Goal: Find specific page/section: Find specific page/section

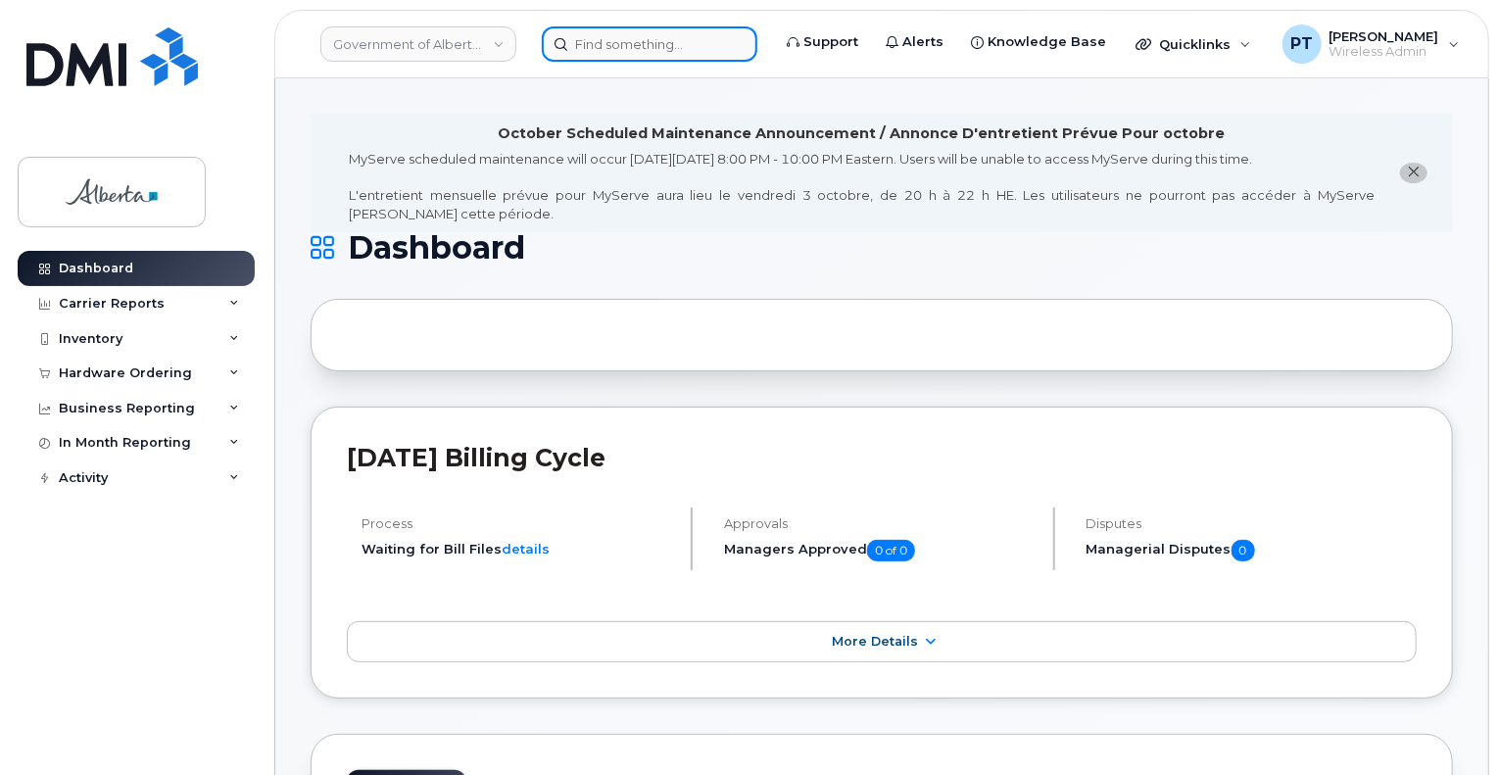
click at [588, 37] on input at bounding box center [650, 43] width 216 height 35
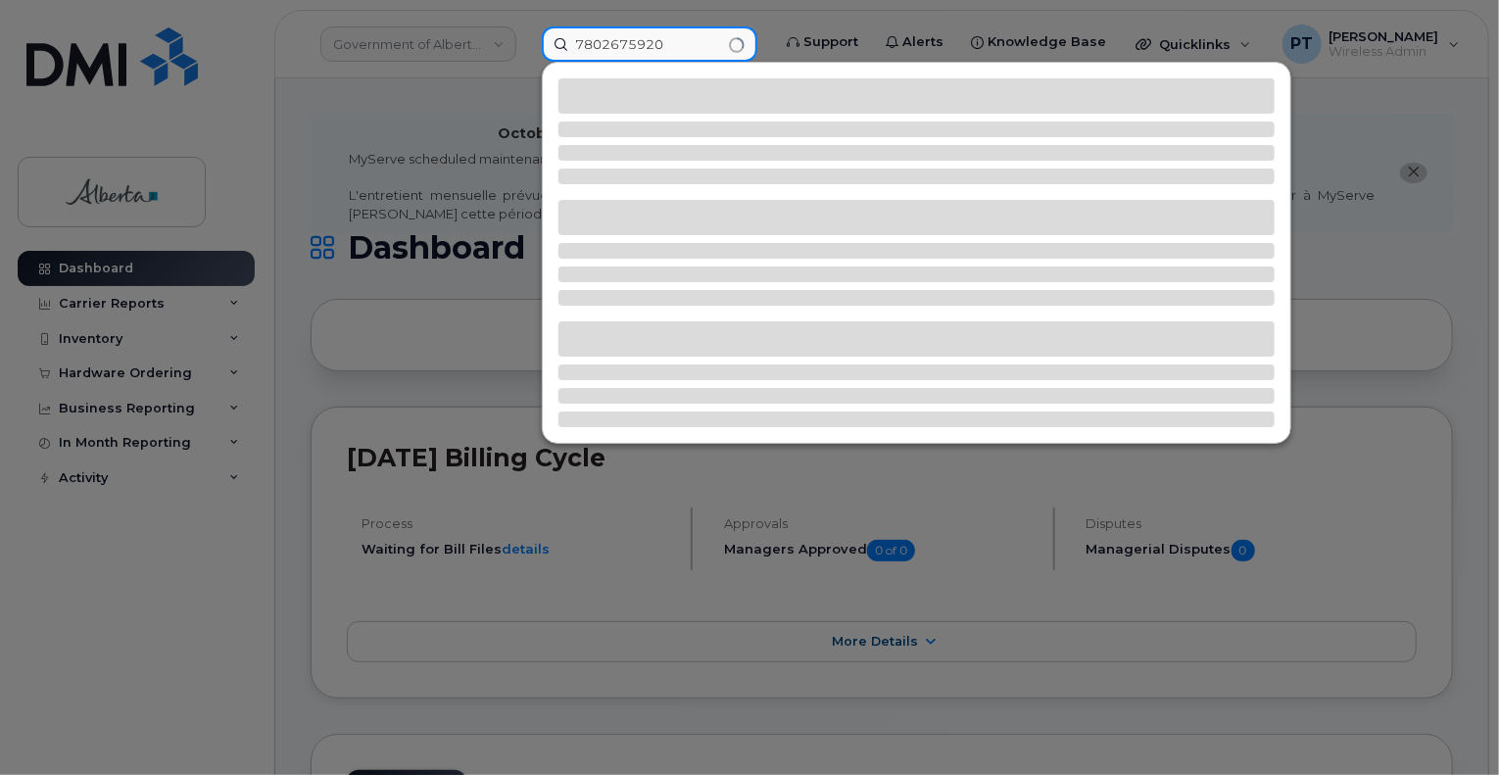
type input "7802675920"
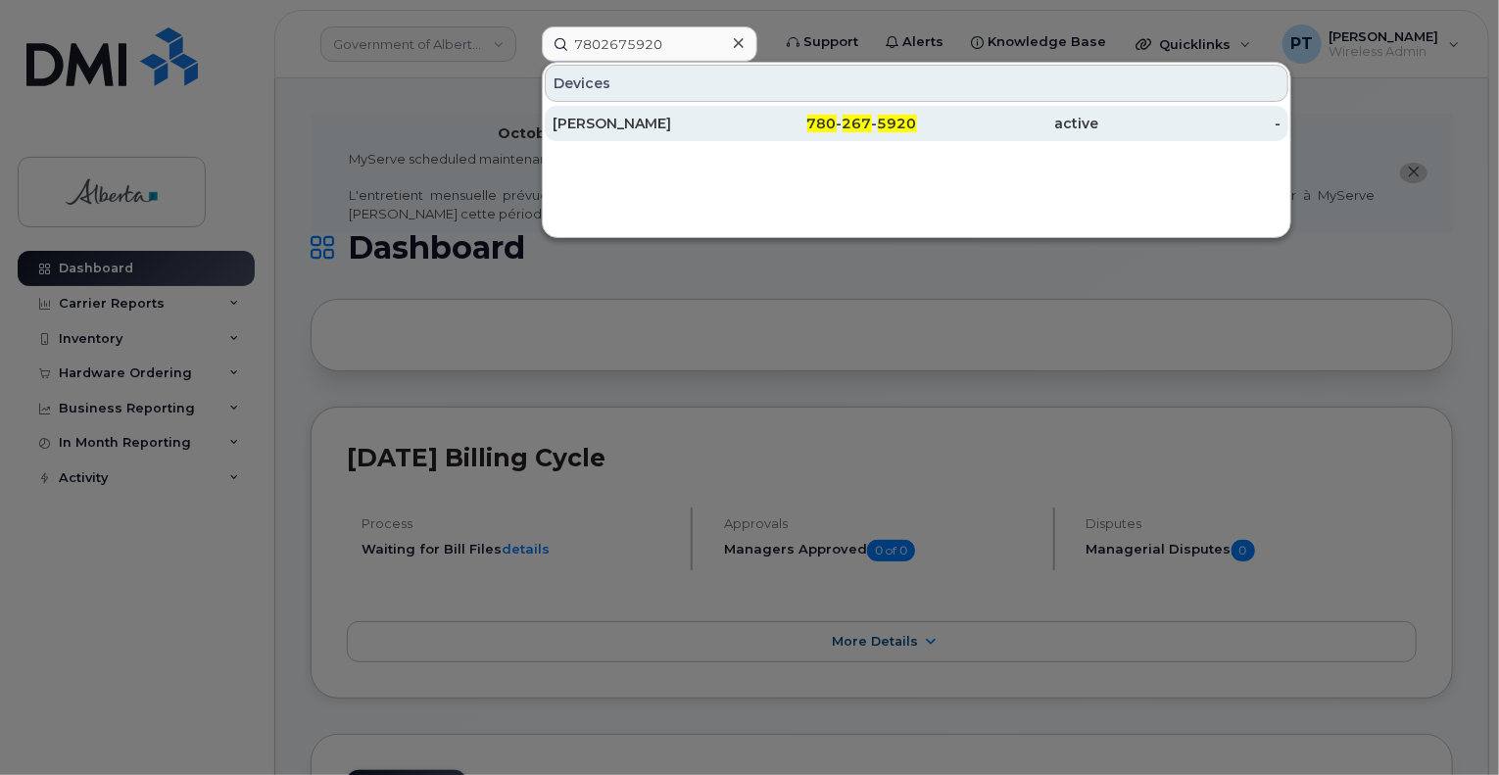
click at [643, 121] on div "Chris Carriere" at bounding box center [644, 124] width 182 height 20
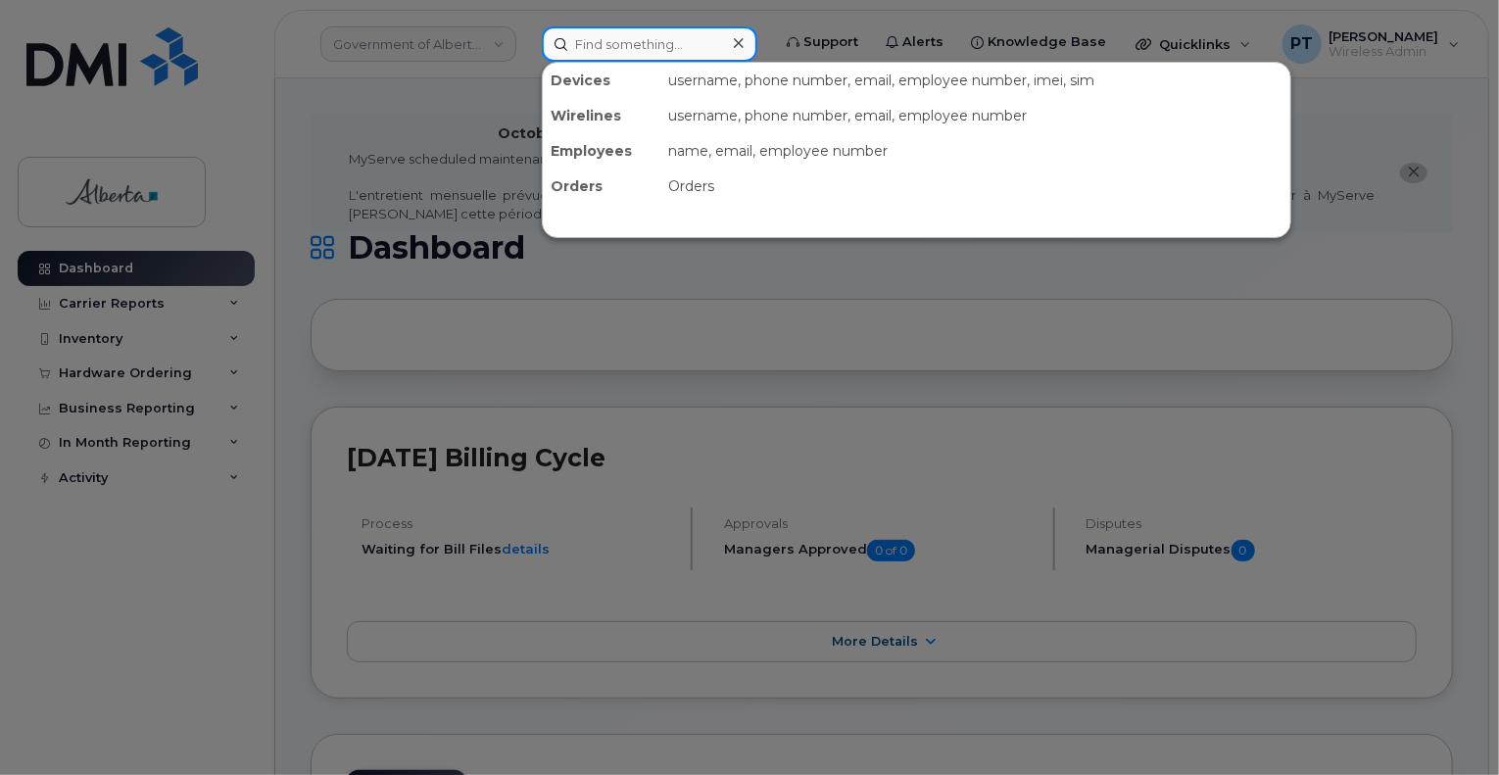
click at [596, 50] on input at bounding box center [650, 43] width 216 height 35
paste input "5873408219"
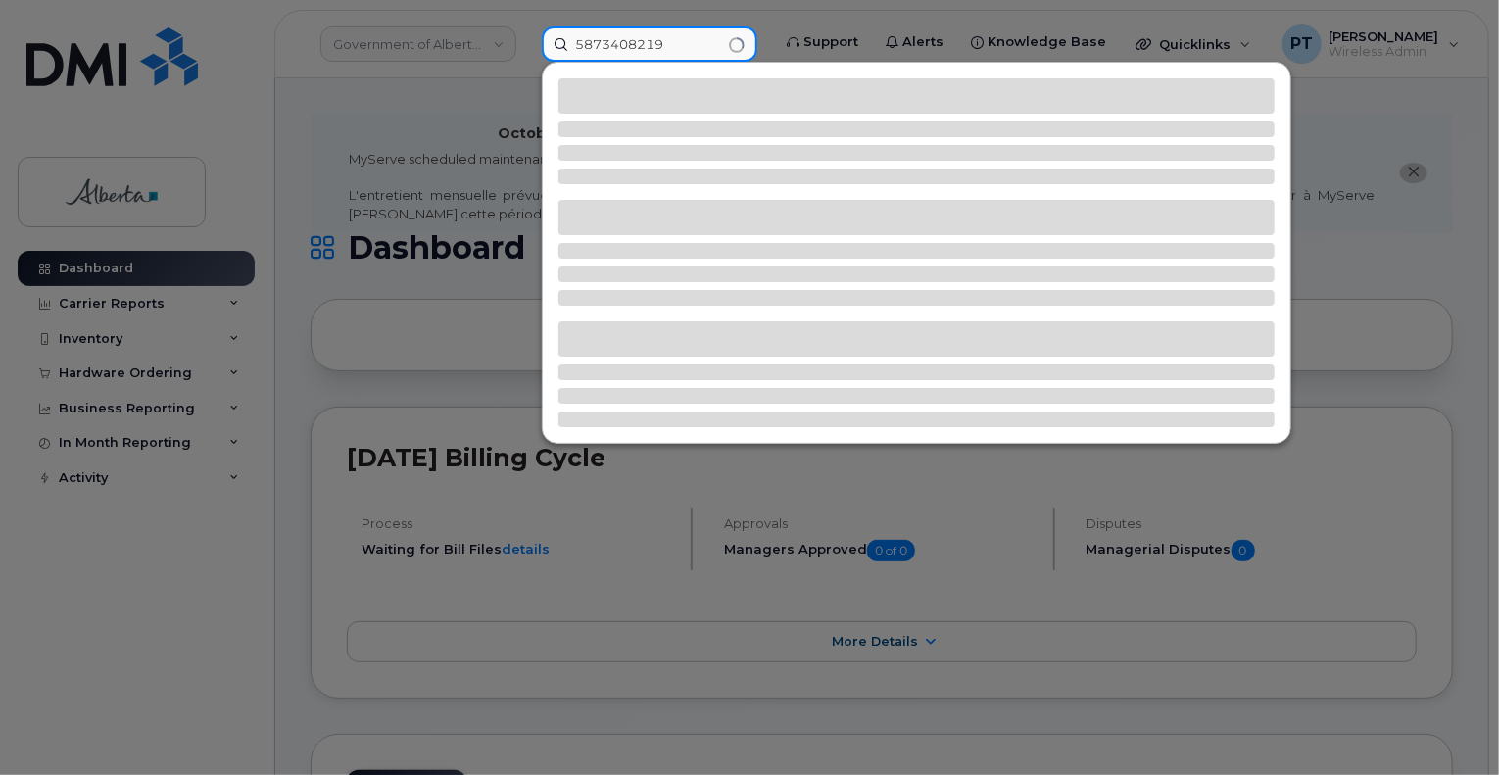
type input "5873408219"
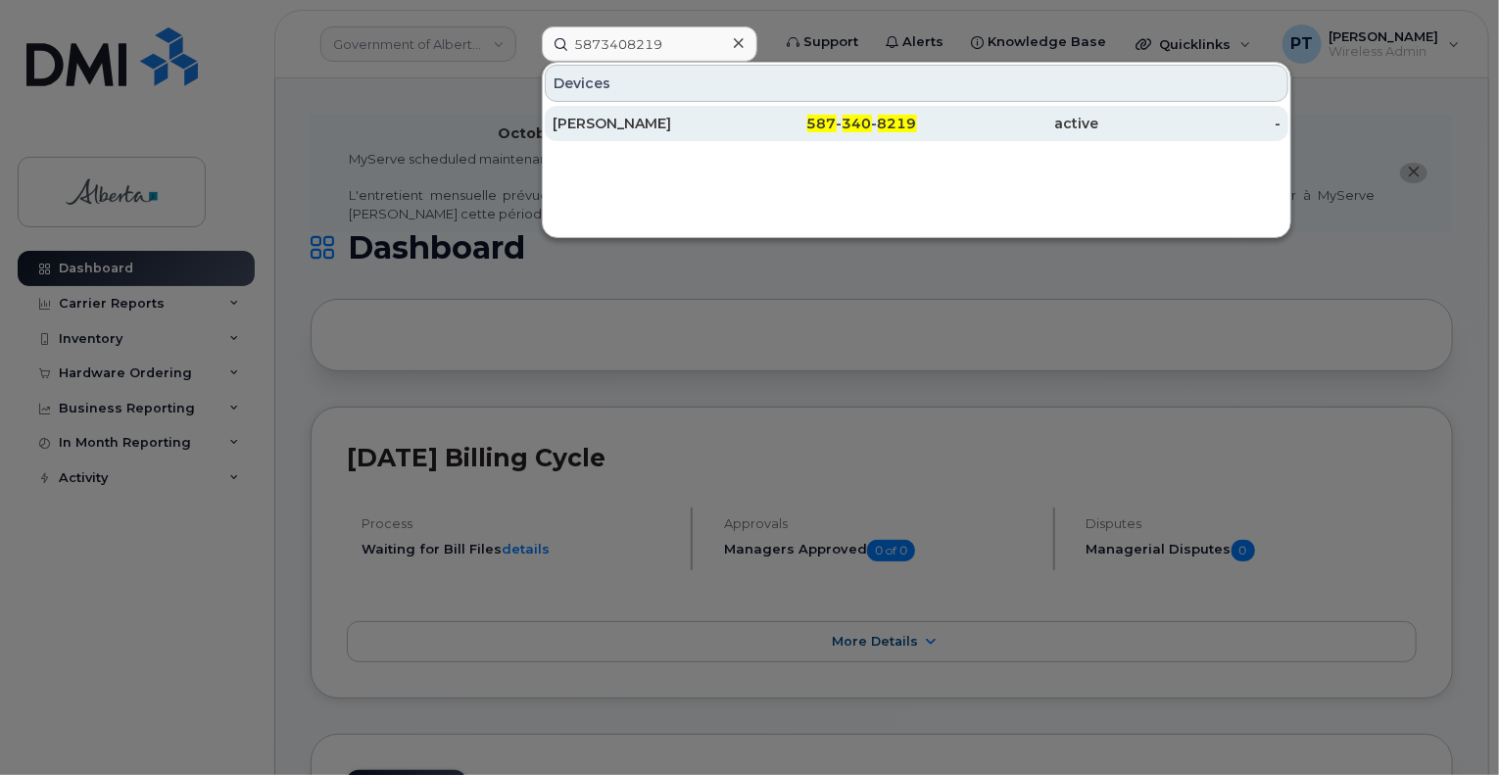
click at [626, 130] on div "Dustin Olson" at bounding box center [644, 124] width 182 height 20
click at [596, 124] on div "Dustin Olson" at bounding box center [644, 124] width 182 height 20
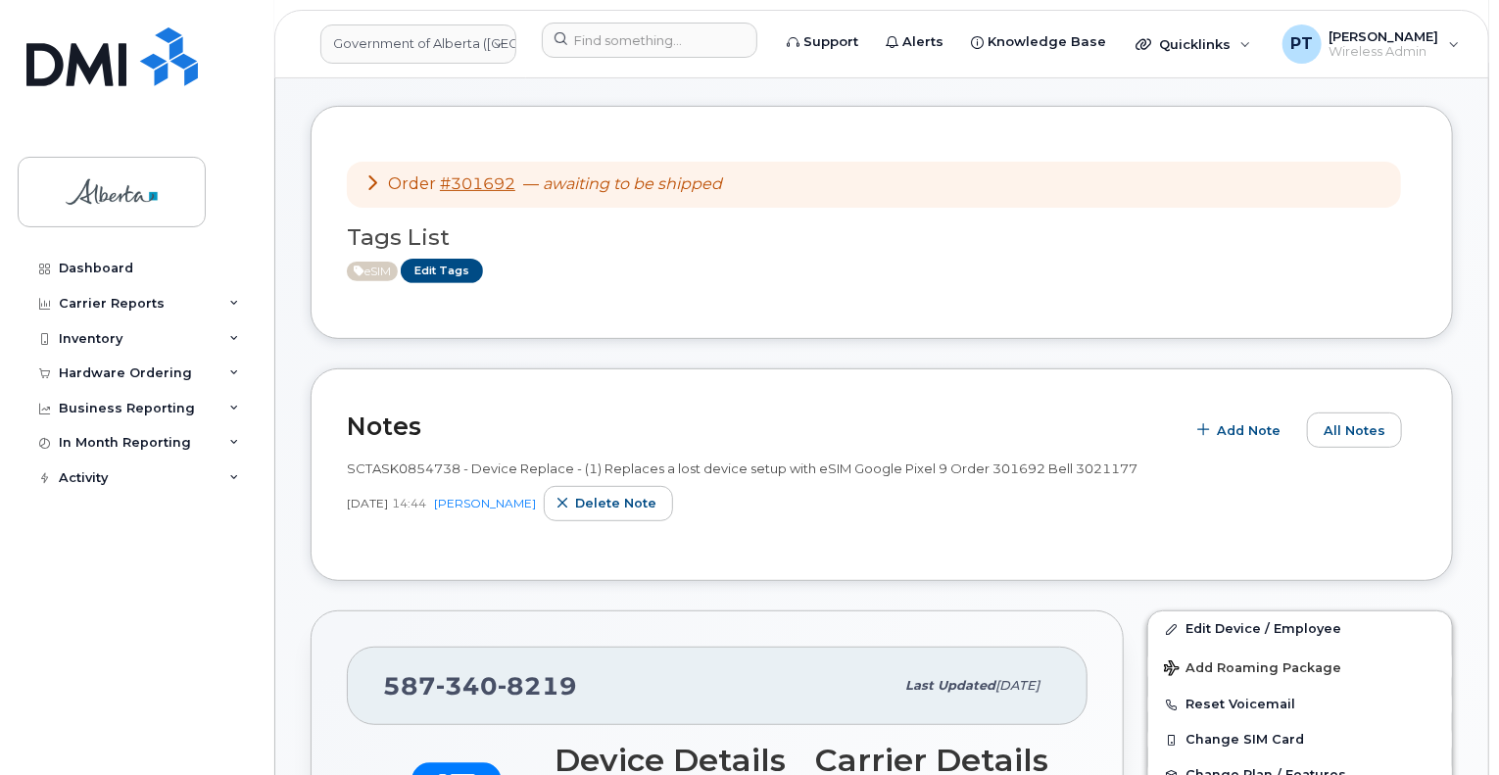
scroll to position [392, 0]
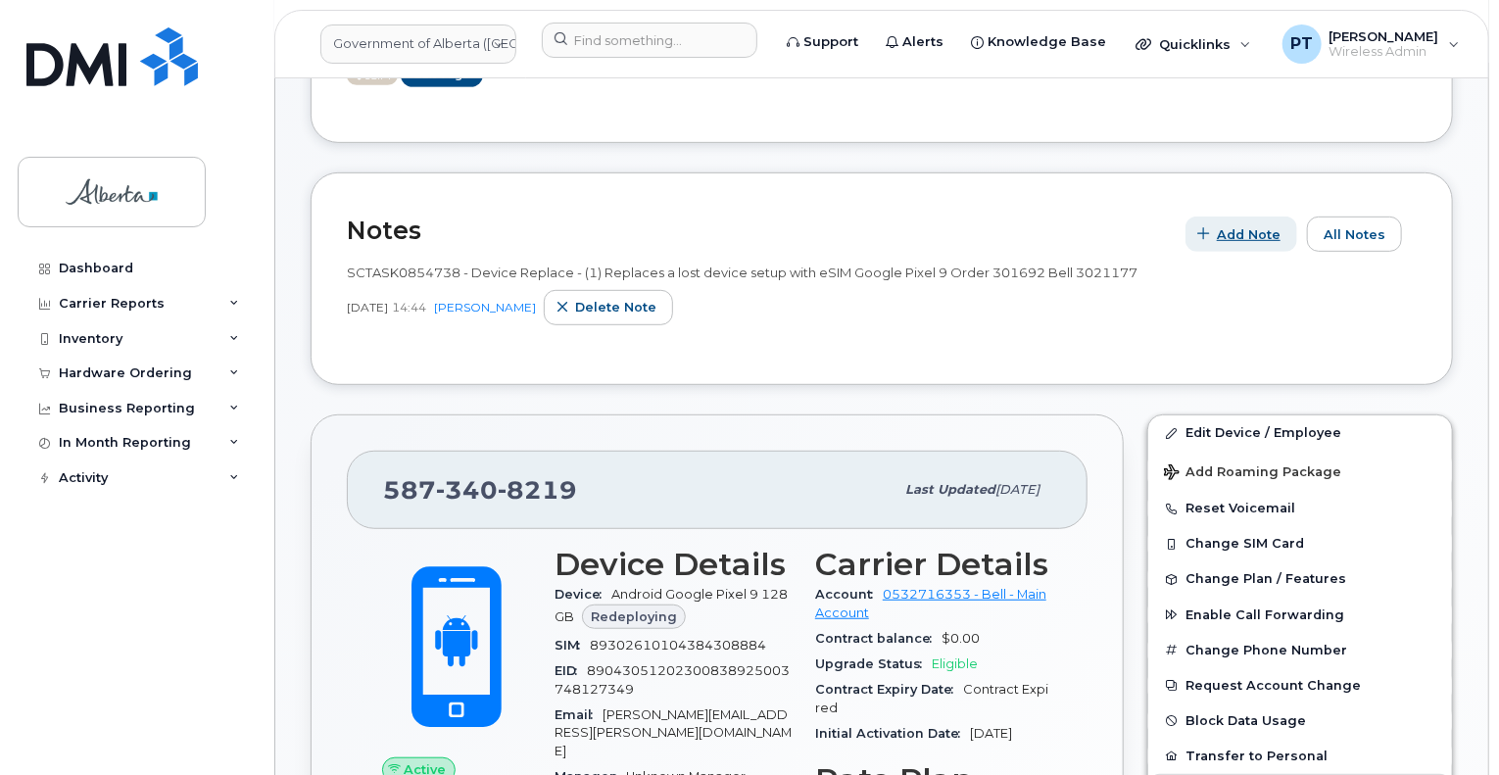
click at [1286, 217] on button "Add Note" at bounding box center [1241, 234] width 112 height 35
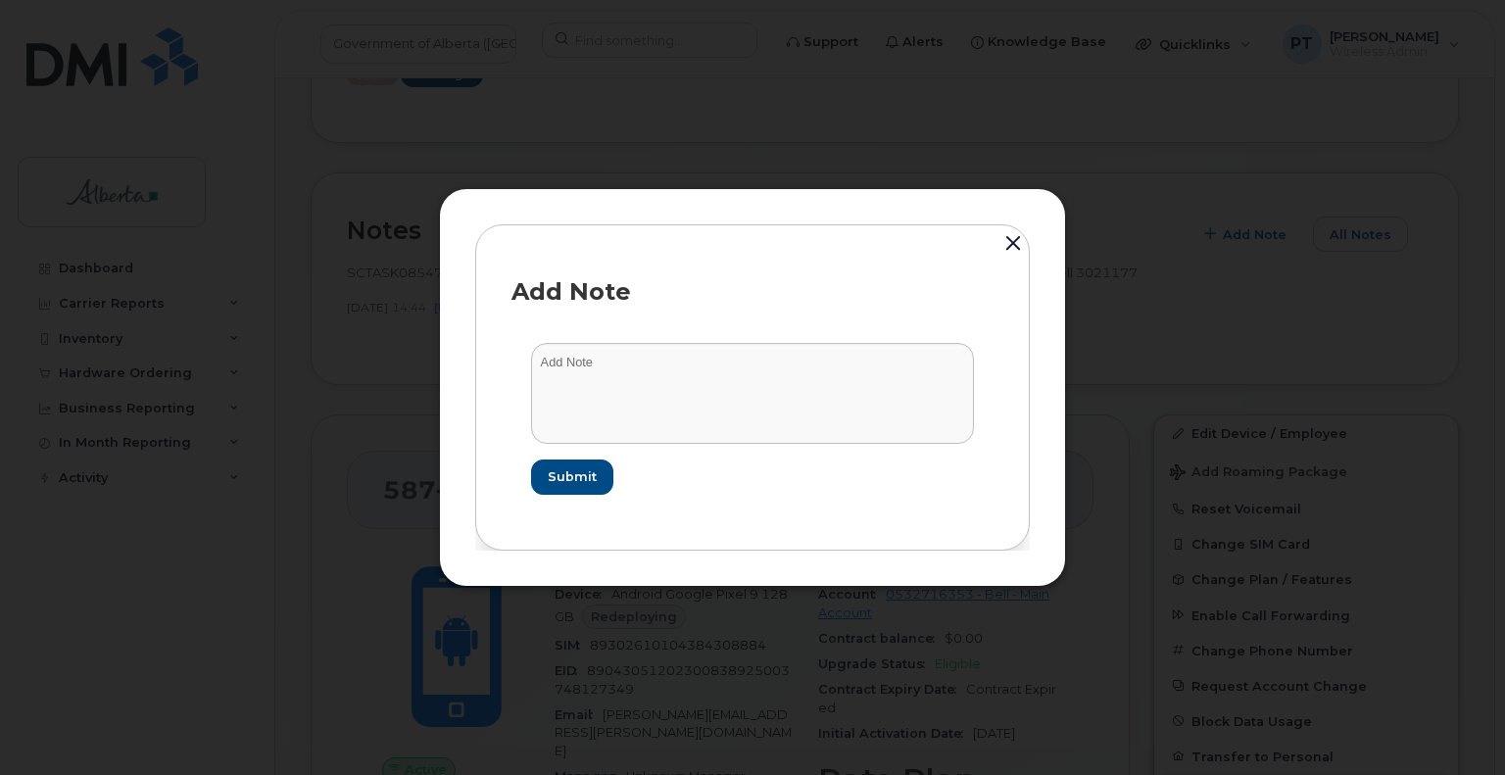
click at [1003, 235] on button "button" at bounding box center [1012, 244] width 29 height 43
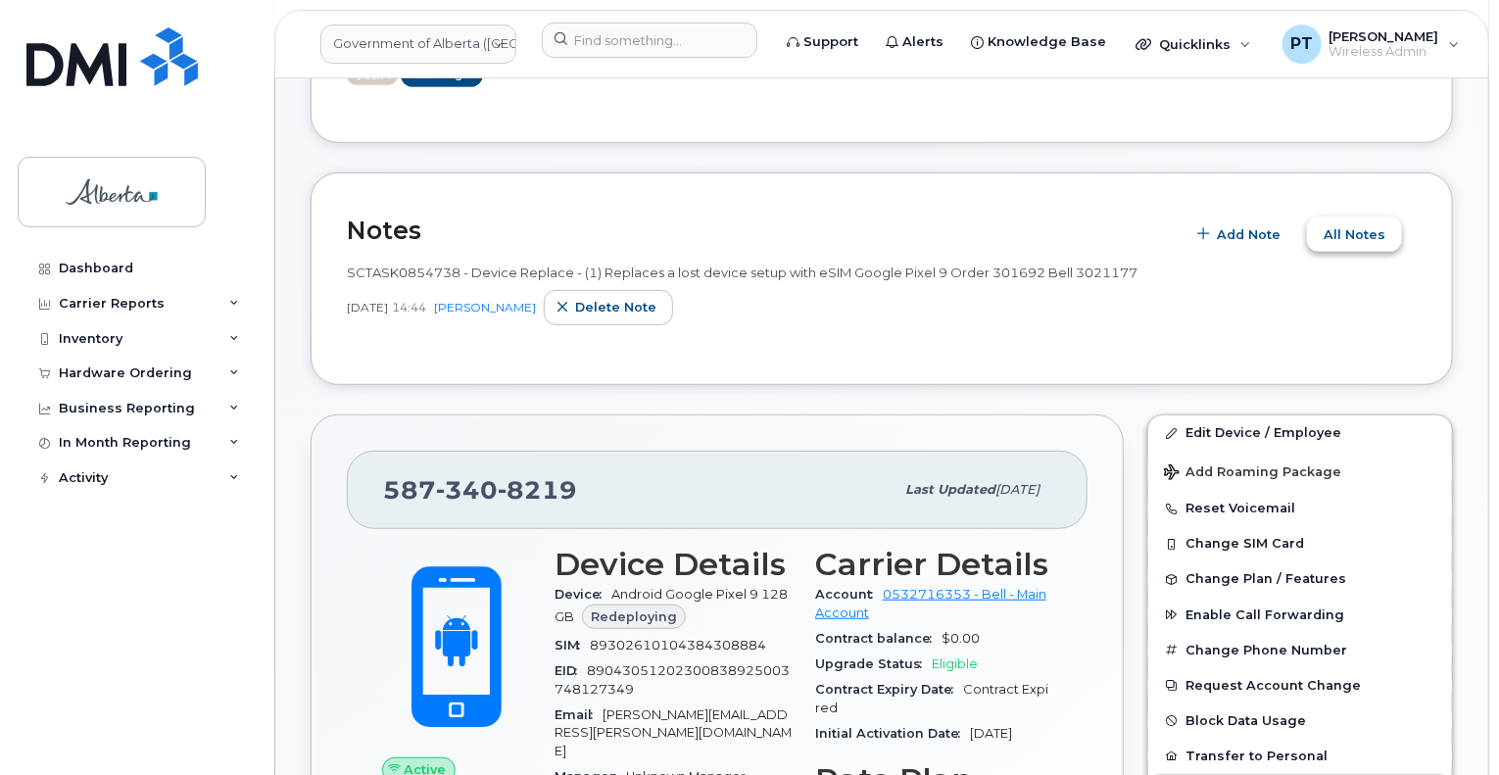
click at [1338, 225] on span "All Notes" at bounding box center [1355, 234] width 62 height 19
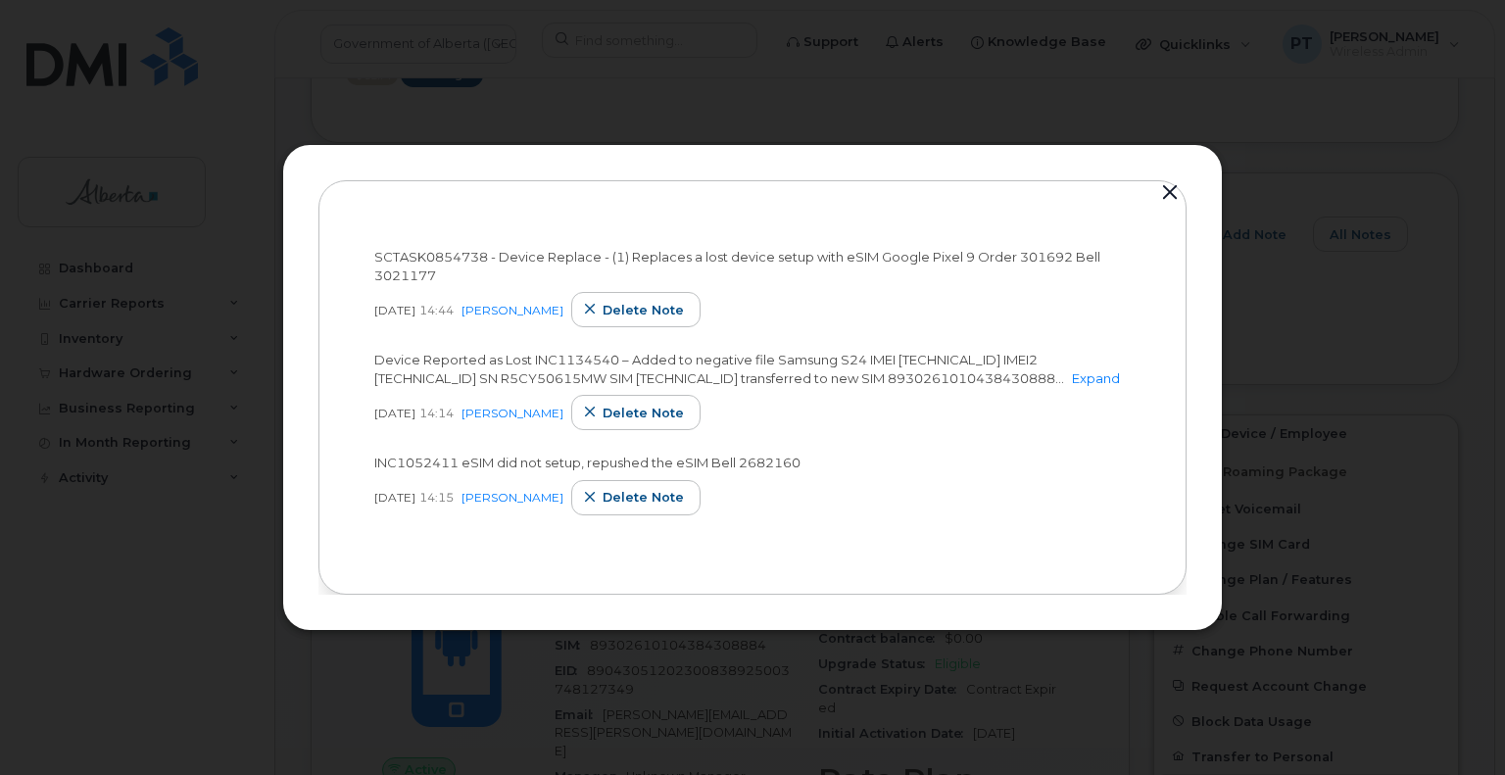
click at [1176, 180] on button "button" at bounding box center [1169, 192] width 29 height 27
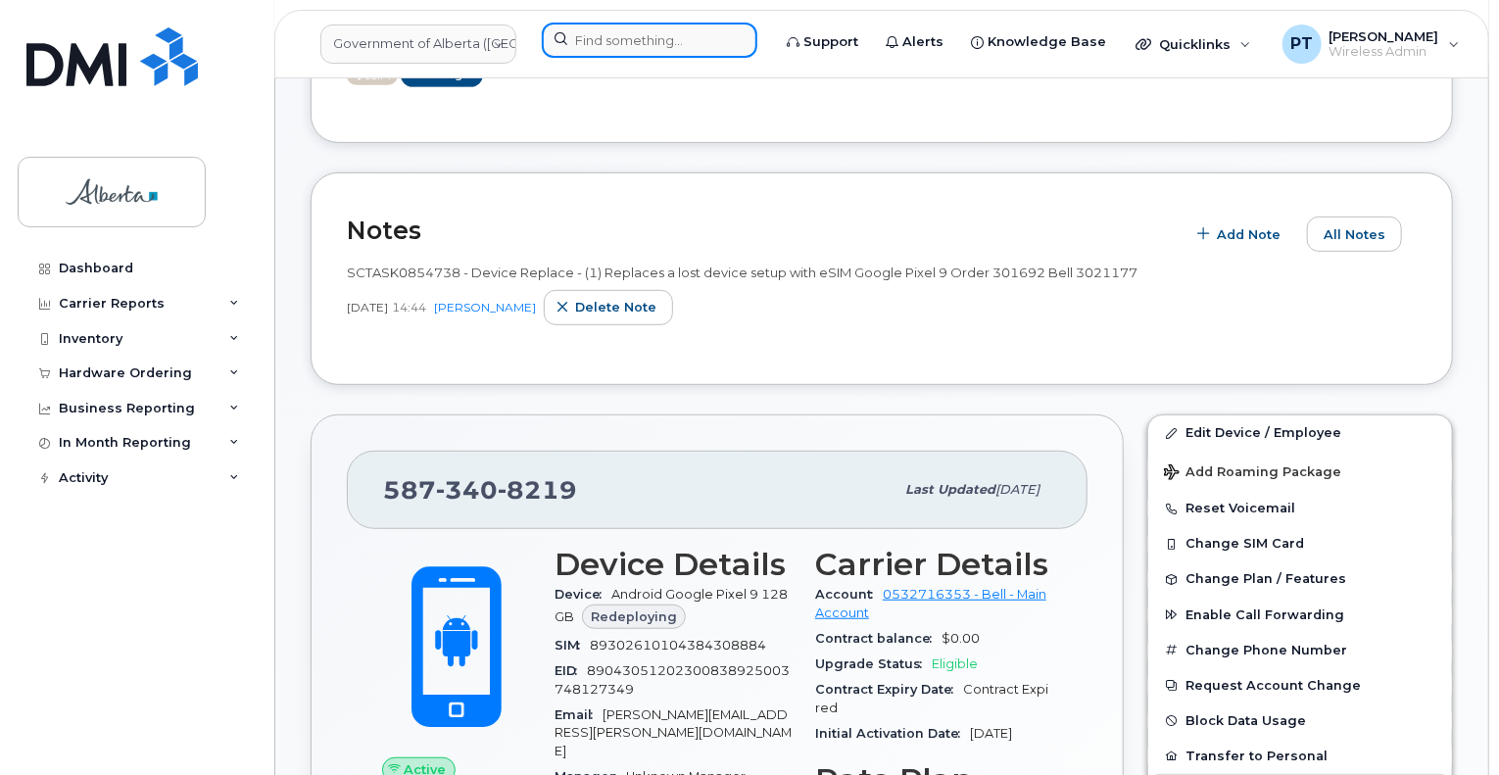
click at [594, 44] on input at bounding box center [650, 40] width 216 height 35
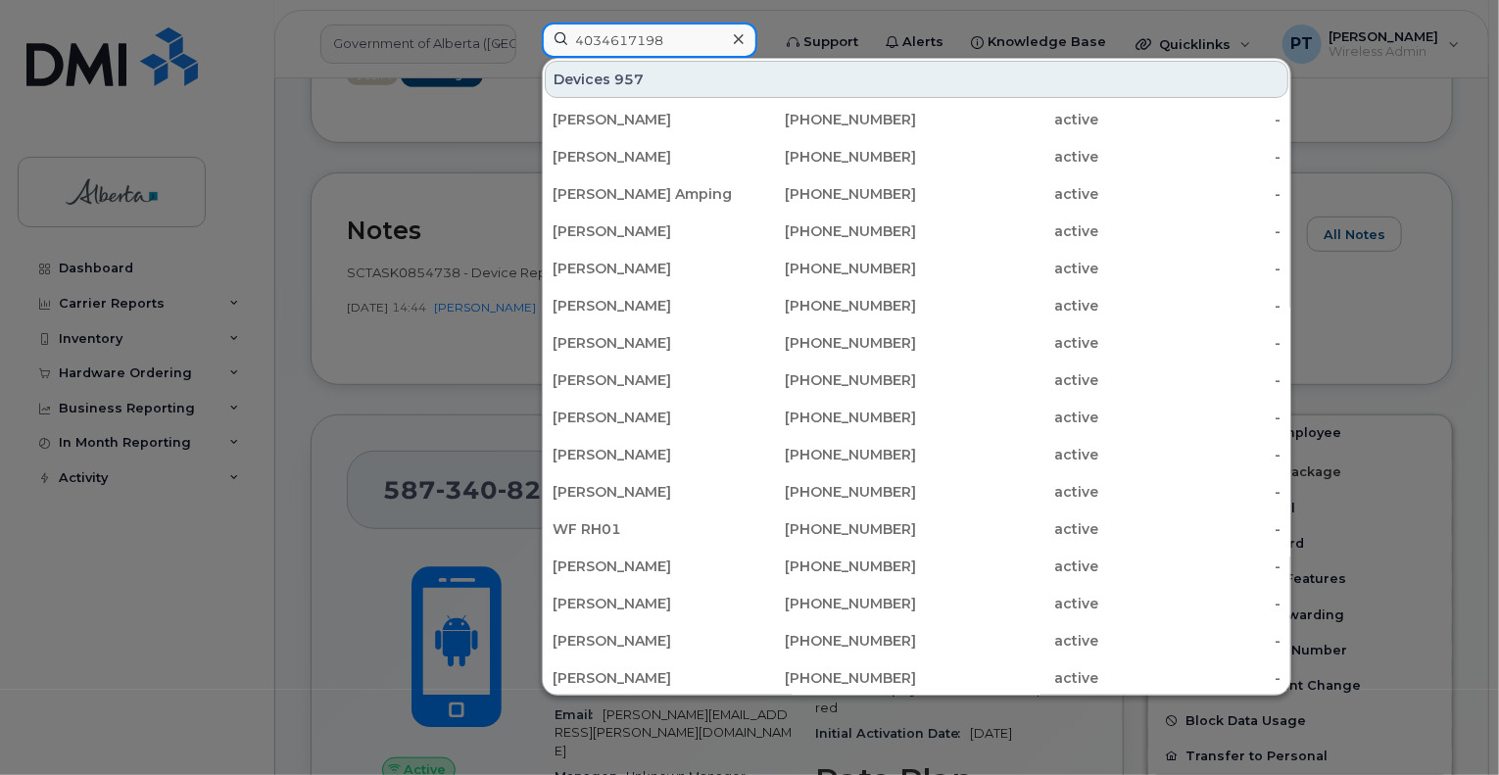
type input "4034617198"
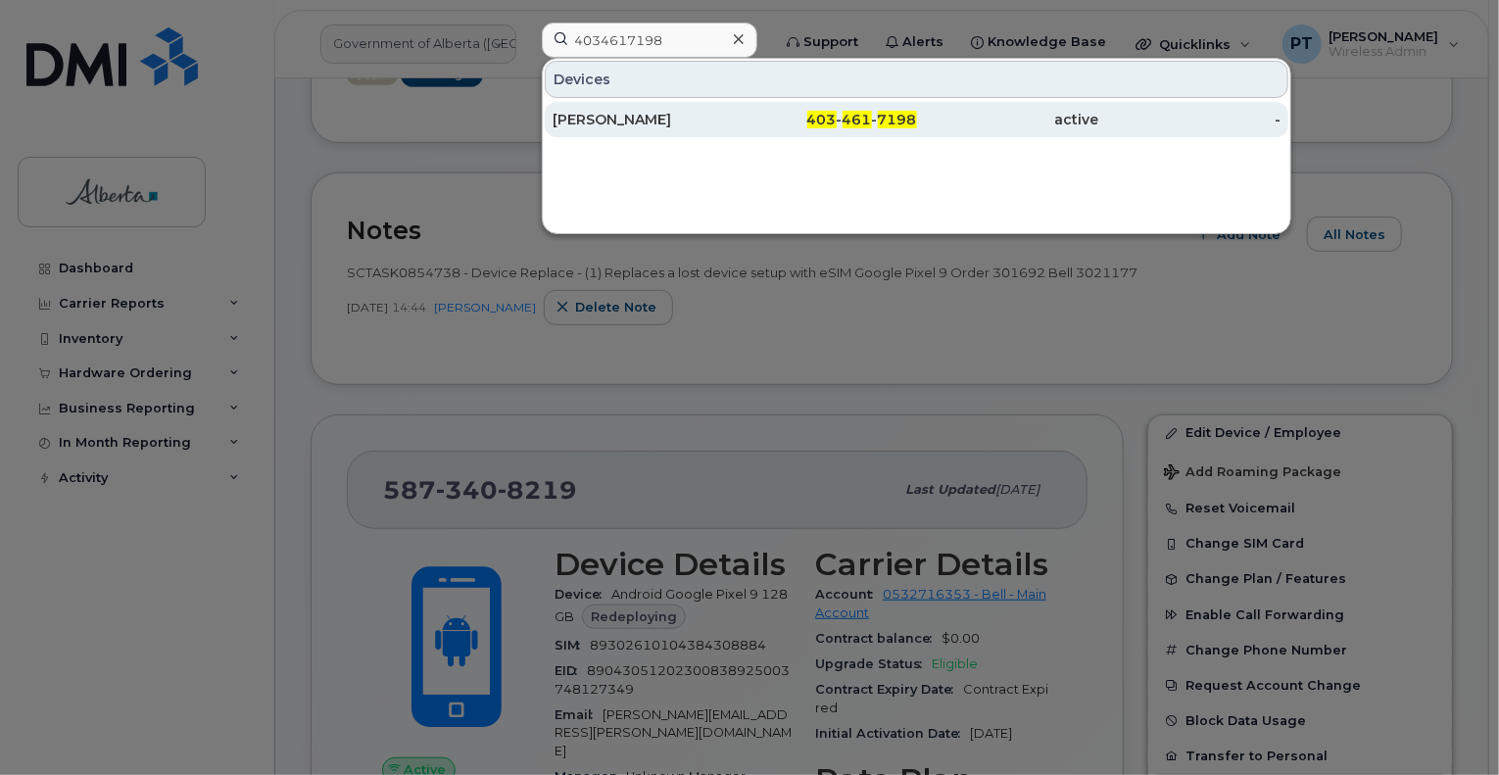
click at [584, 118] on div "[PERSON_NAME]" at bounding box center [644, 120] width 182 height 20
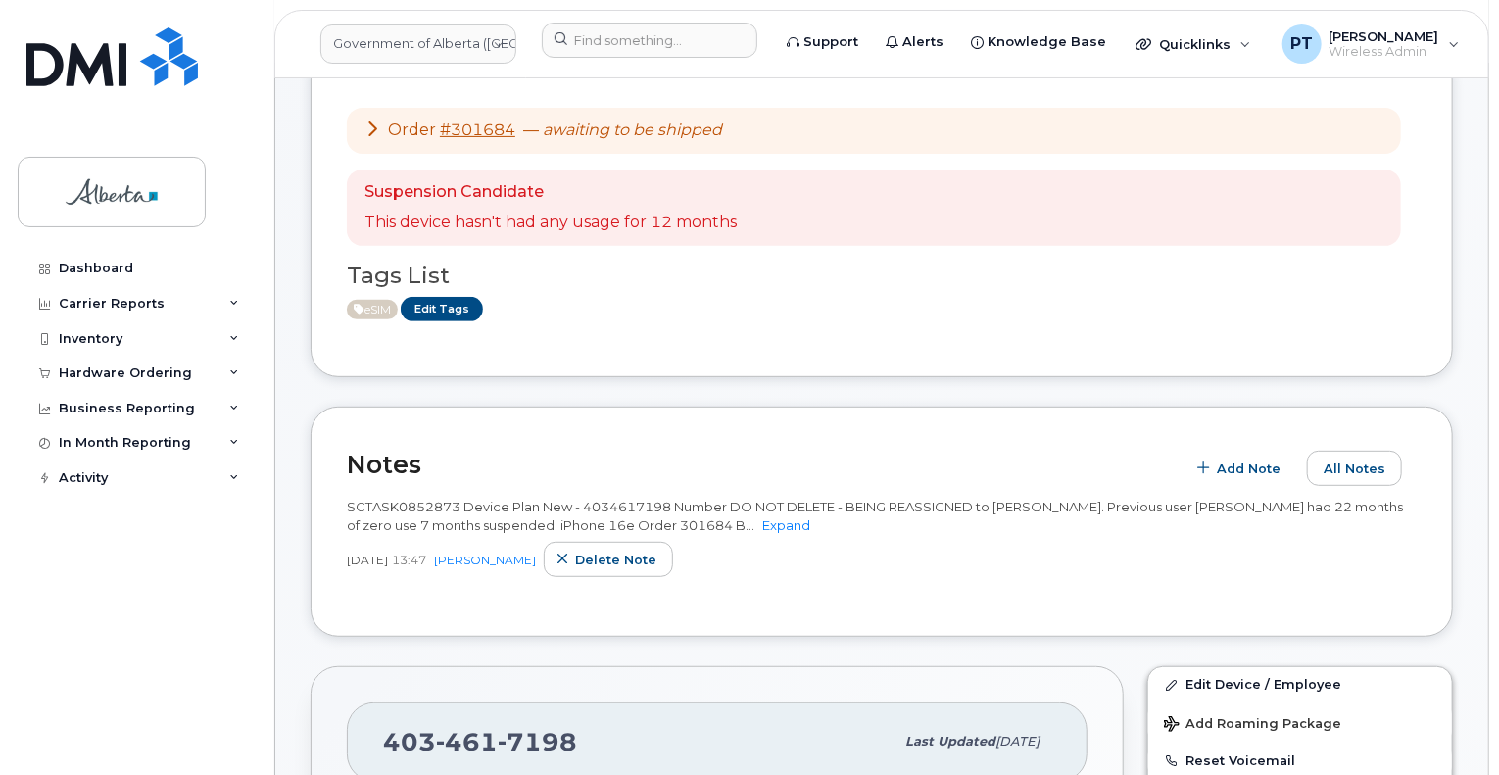
scroll to position [294, 0]
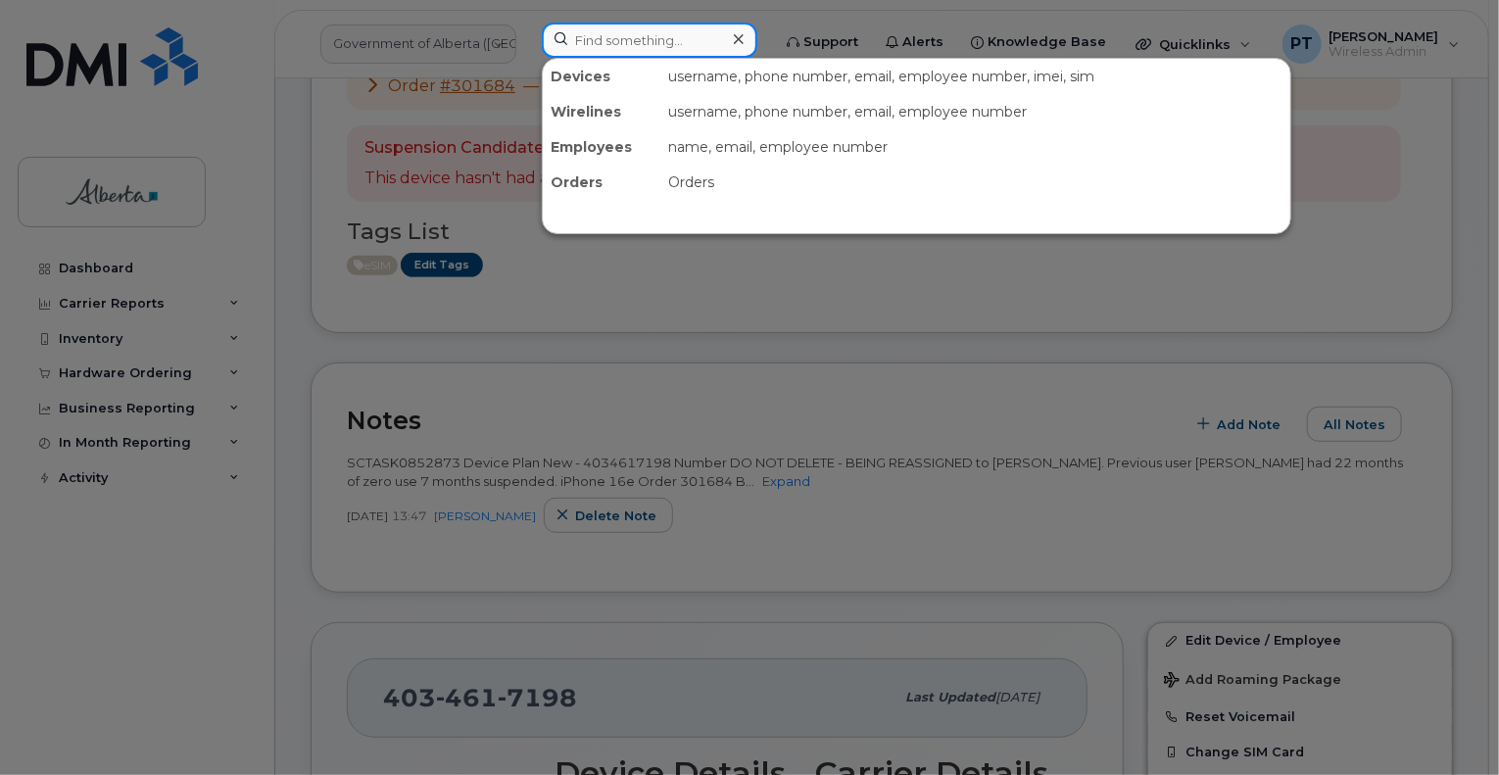
click at [586, 46] on input at bounding box center [650, 40] width 216 height 35
click at [297, 167] on div at bounding box center [749, 387] width 1499 height 775
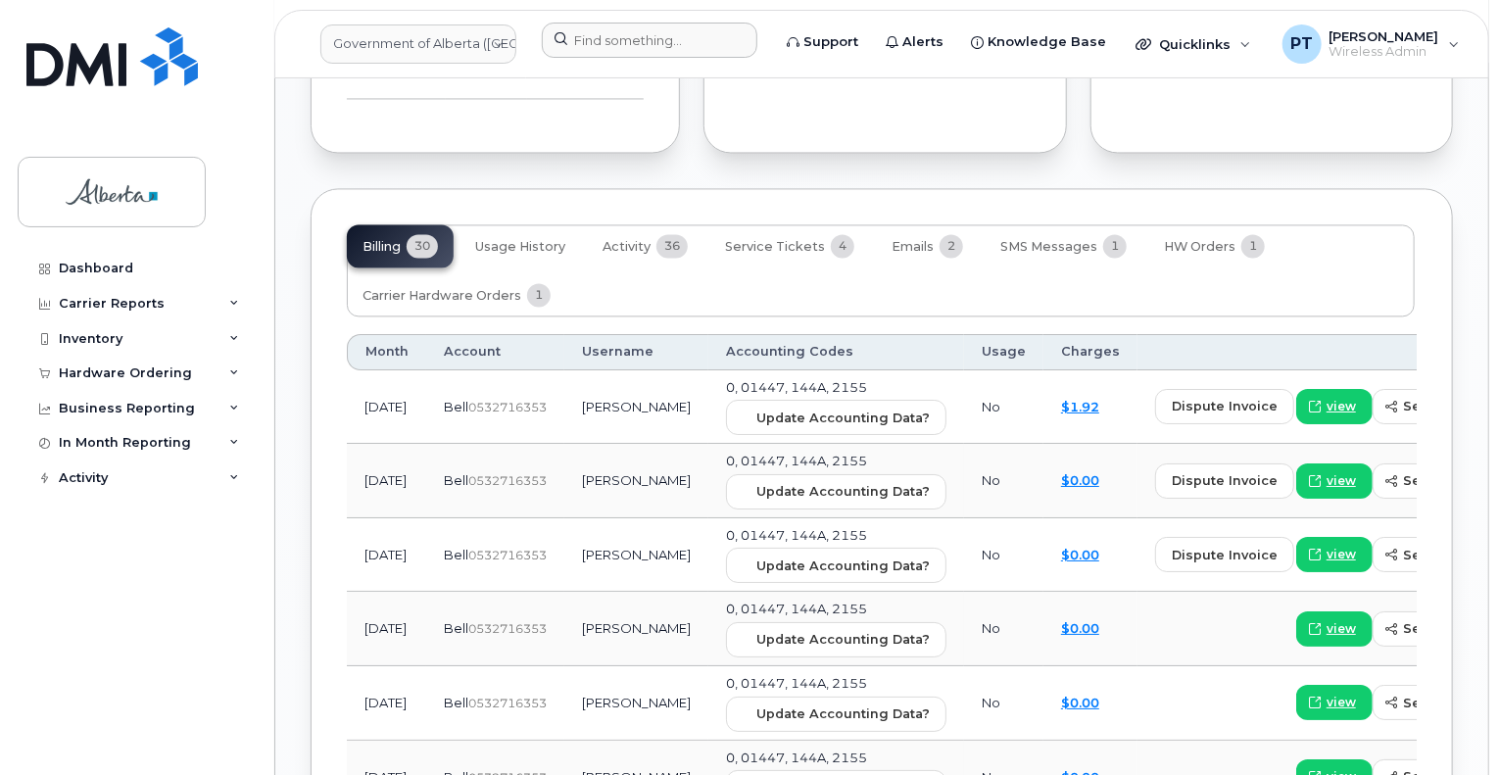
scroll to position [2057, 0]
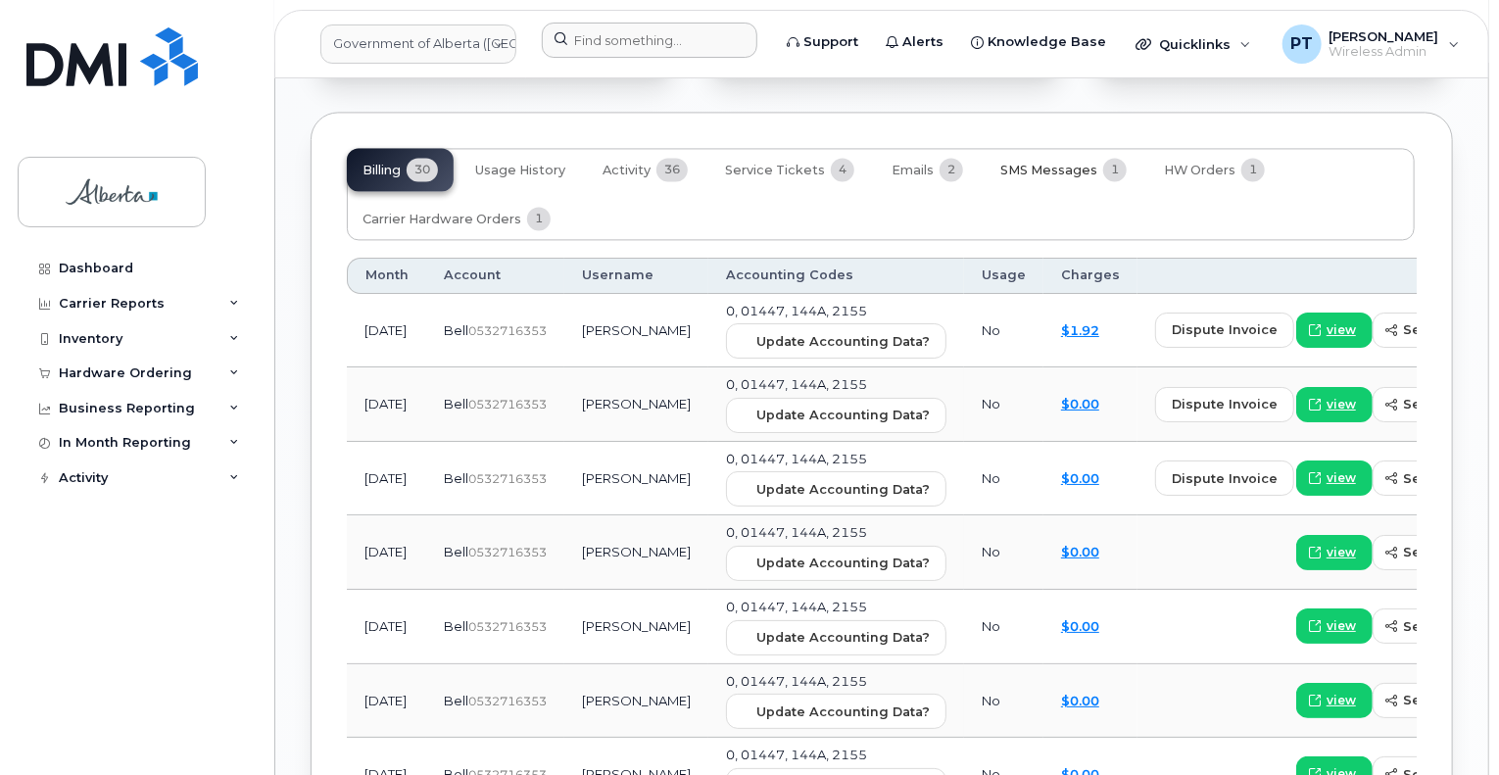
click at [1038, 163] on span "SMS Messages" at bounding box center [1048, 171] width 97 height 16
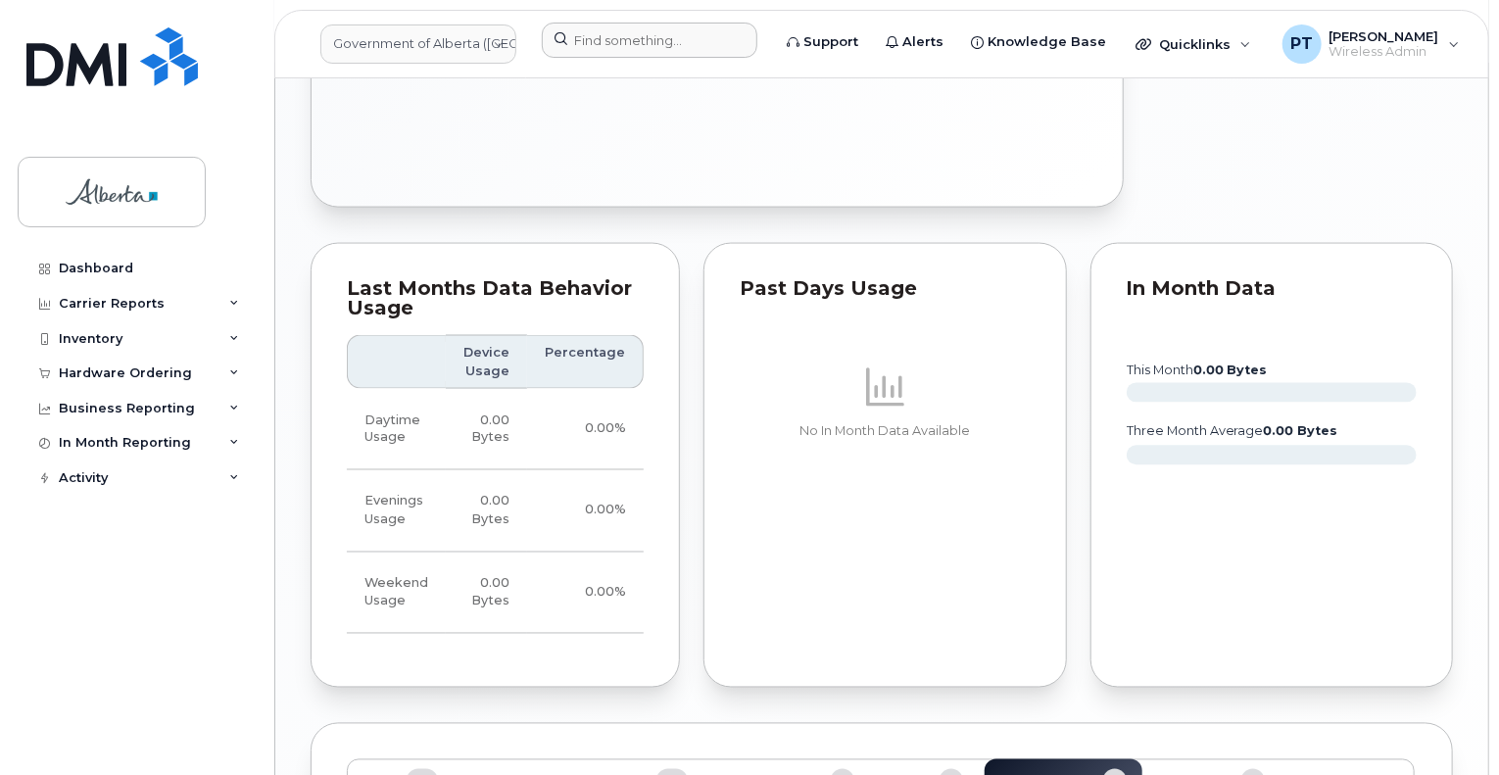
scroll to position [1152, 0]
